Goal: Ask a question

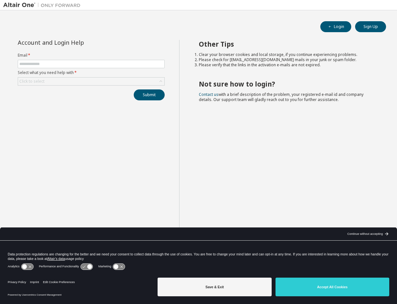
click at [100, 60] on form "Email * Select what you need help with * Click to select" at bounding box center [91, 69] width 147 height 33
click at [96, 65] on input "text" at bounding box center [91, 64] width 144 height 5
type input "**********"
click at [131, 83] on div "Click to select" at bounding box center [91, 82] width 146 height 8
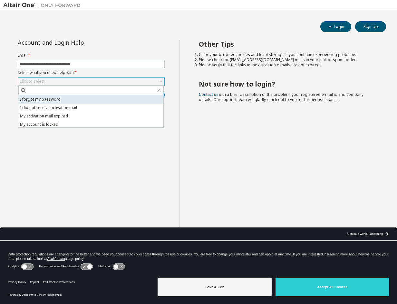
click at [124, 101] on li "I forgot my password" at bounding box center [90, 99] width 145 height 8
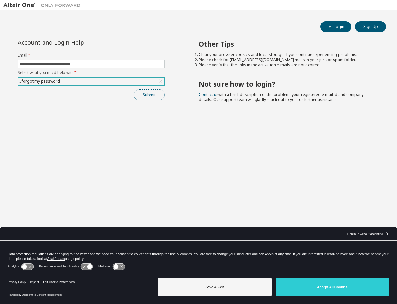
click at [157, 91] on button "Submit" at bounding box center [149, 95] width 31 height 11
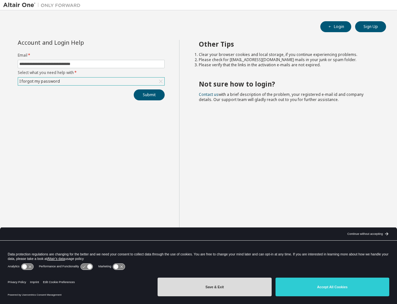
click at [248, 291] on button "Save & Exit" at bounding box center [214, 287] width 114 height 19
